Goal: Share content: Share content

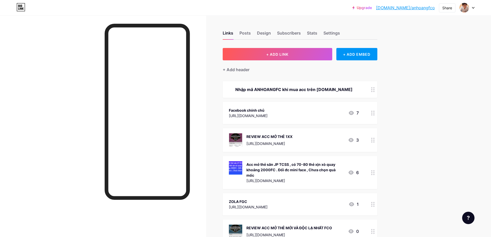
scroll to position [60, 0]
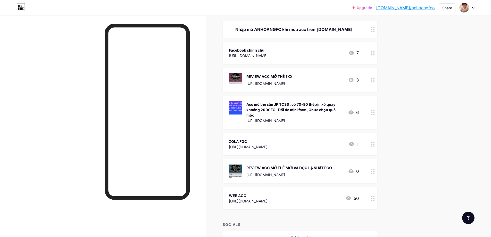
click at [240, 166] on img at bounding box center [235, 171] width 13 height 13
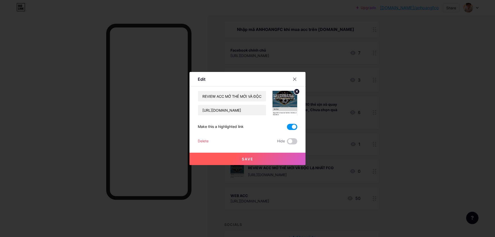
click at [286, 105] on img at bounding box center [285, 103] width 25 height 25
click at [296, 78] on icon at bounding box center [295, 79] width 3 height 3
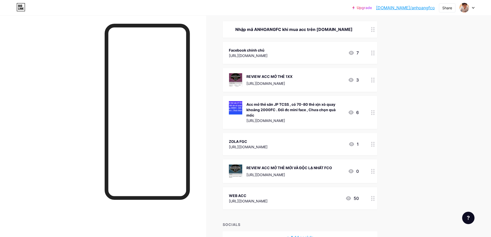
click at [241, 165] on img at bounding box center [235, 171] width 13 height 13
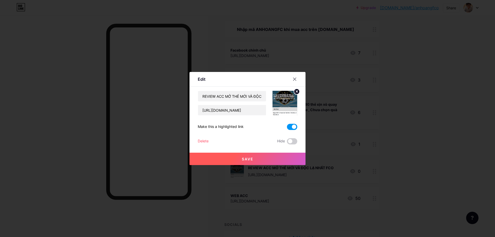
click at [286, 104] on img at bounding box center [285, 103] width 25 height 25
click at [283, 100] on img at bounding box center [285, 103] width 25 height 25
click at [293, 78] on icon at bounding box center [295, 79] width 4 height 4
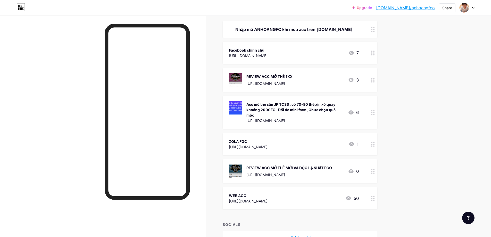
click at [429, 7] on link "[DOMAIN_NAME]/anhoangfco" at bounding box center [405, 8] width 59 height 6
click at [453, 10] on div "Share" at bounding box center [447, 7] width 17 height 9
click at [422, 27] on div "Copy link" at bounding box center [417, 26] width 77 height 12
